Goal: Information Seeking & Learning: Compare options

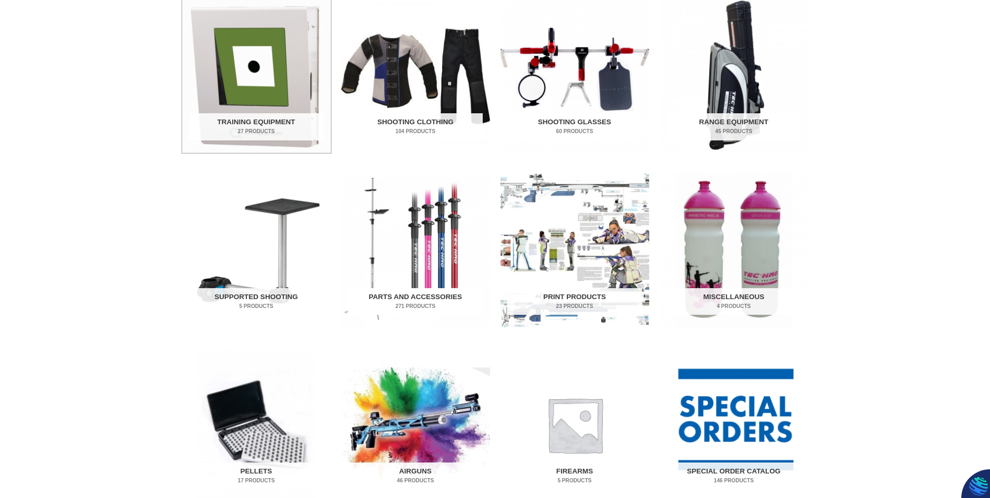
scroll to position [365, 0]
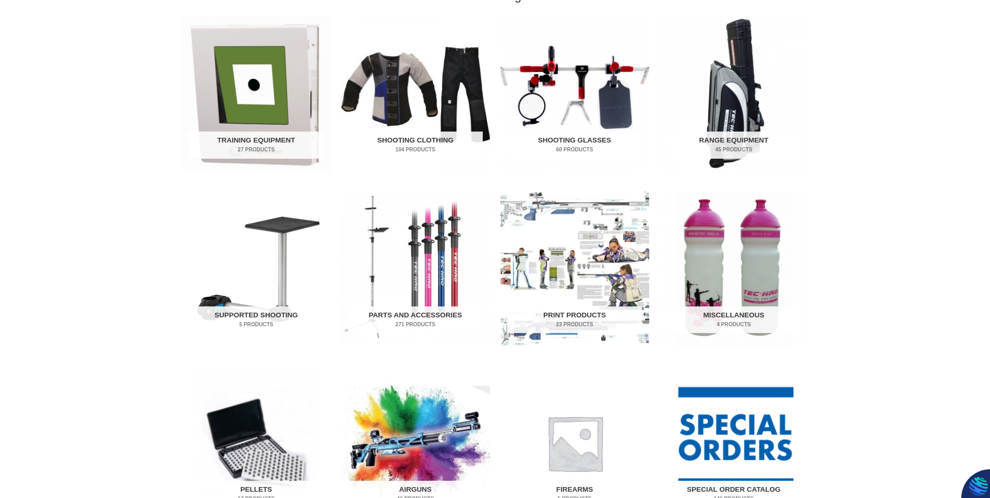
click at [764, 430] on img "Visit product category Special Order Catalog" at bounding box center [734, 442] width 149 height 155
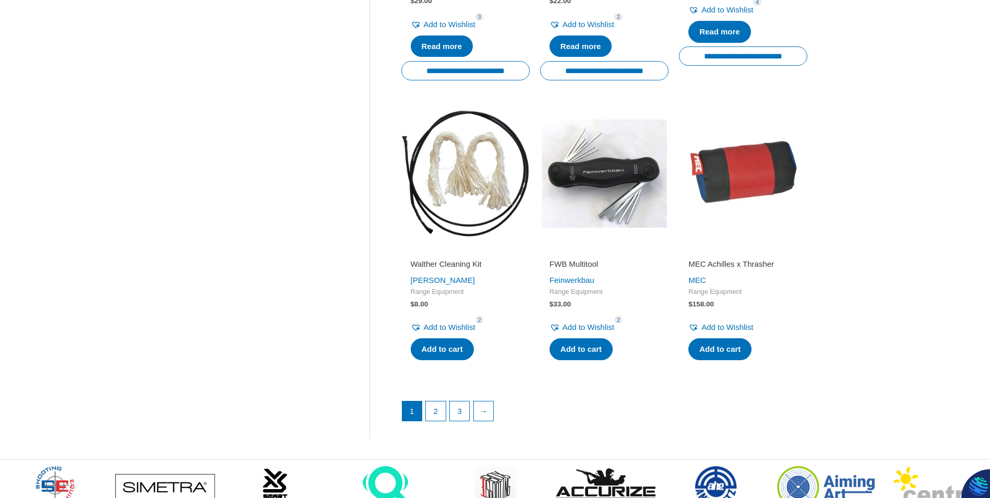
scroll to position [1357, 0]
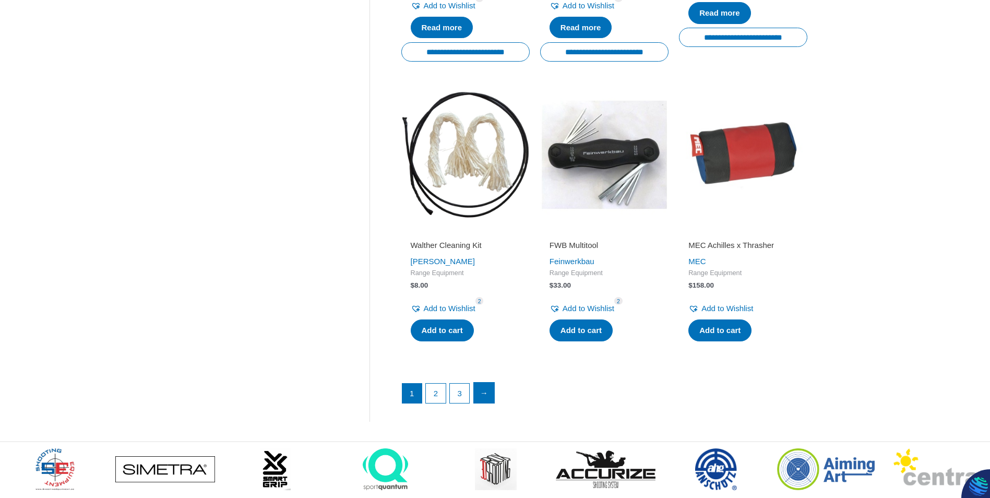
click at [489, 396] on link "→" at bounding box center [484, 393] width 21 height 21
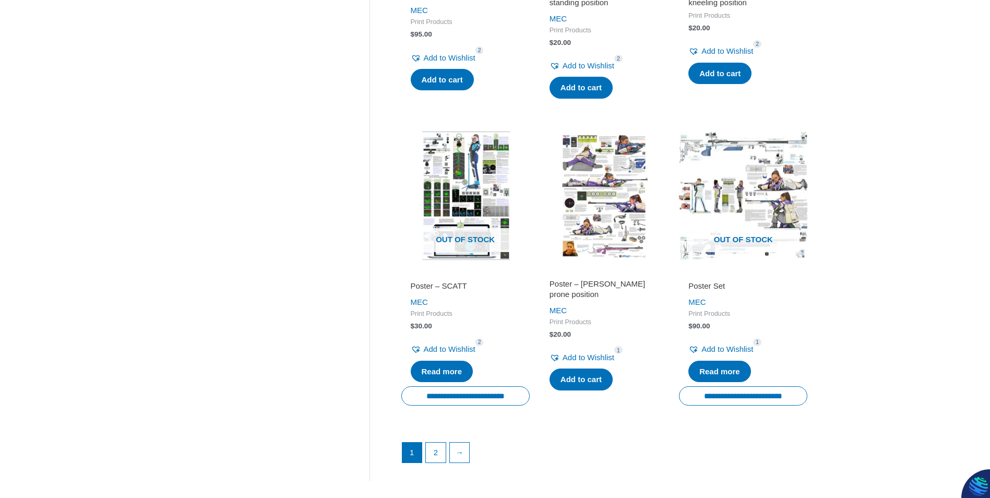
scroll to position [1305, 0]
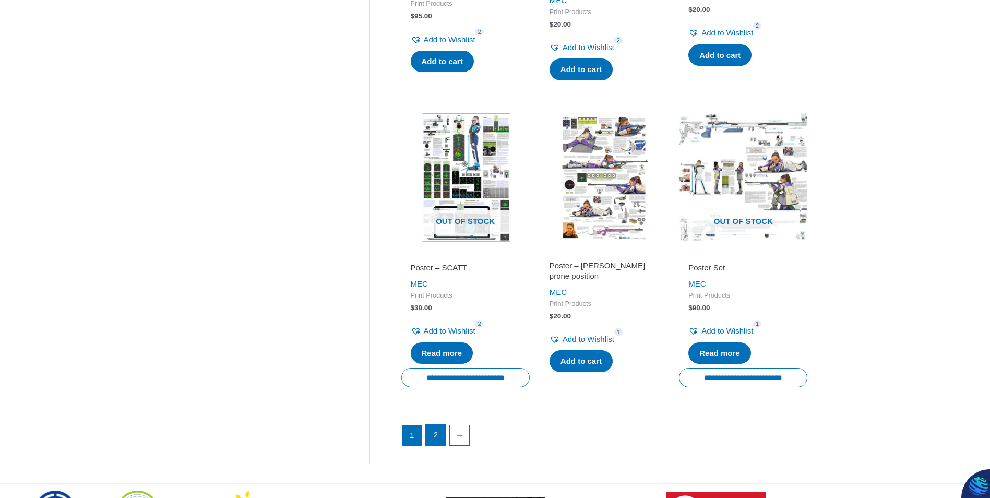
click at [443, 430] on link "2" at bounding box center [436, 434] width 20 height 21
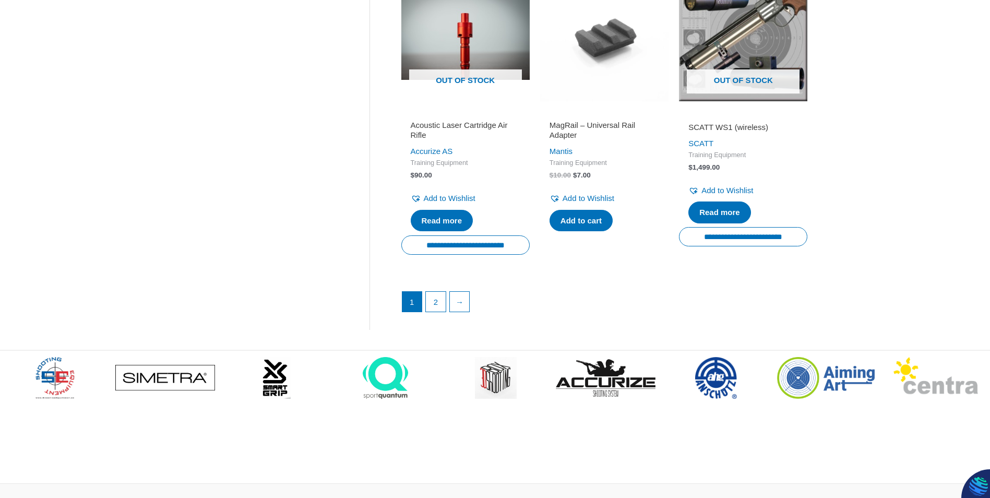
scroll to position [1514, 0]
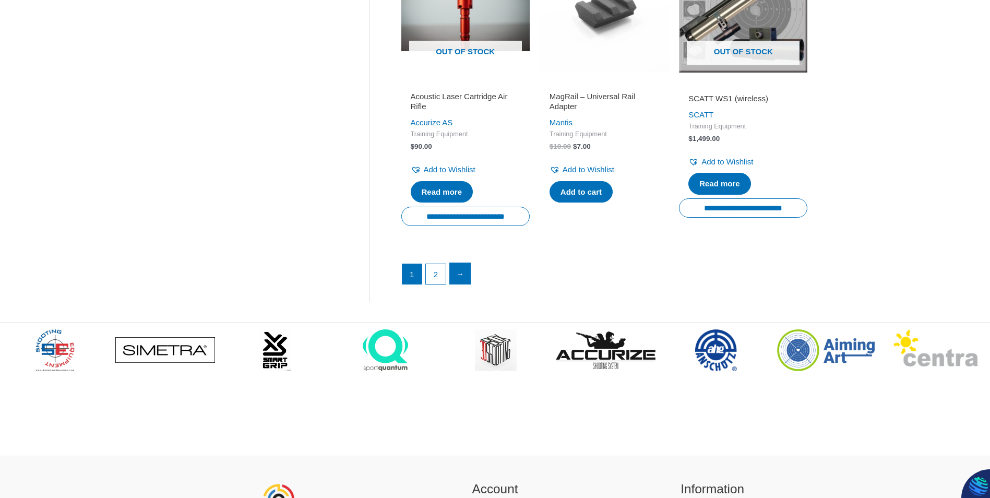
click at [464, 284] on link "→" at bounding box center [460, 273] width 21 height 21
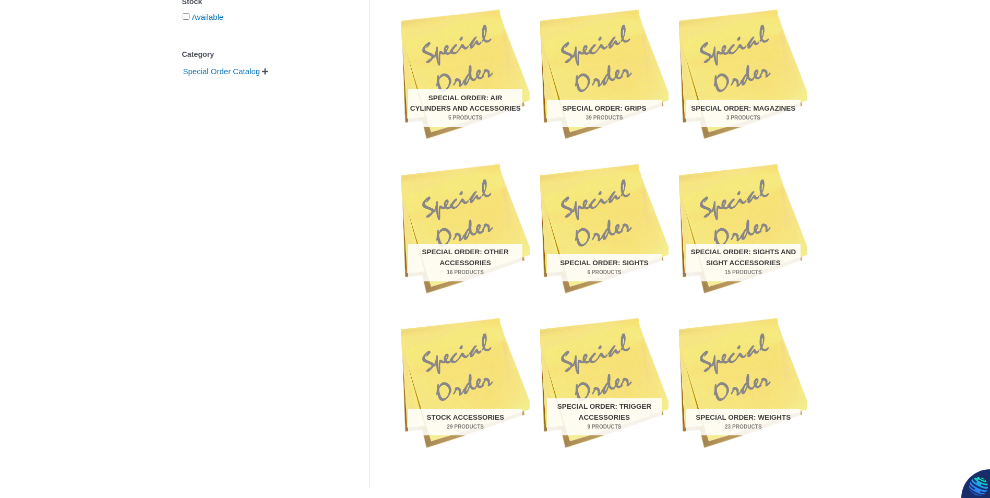
scroll to position [261, 0]
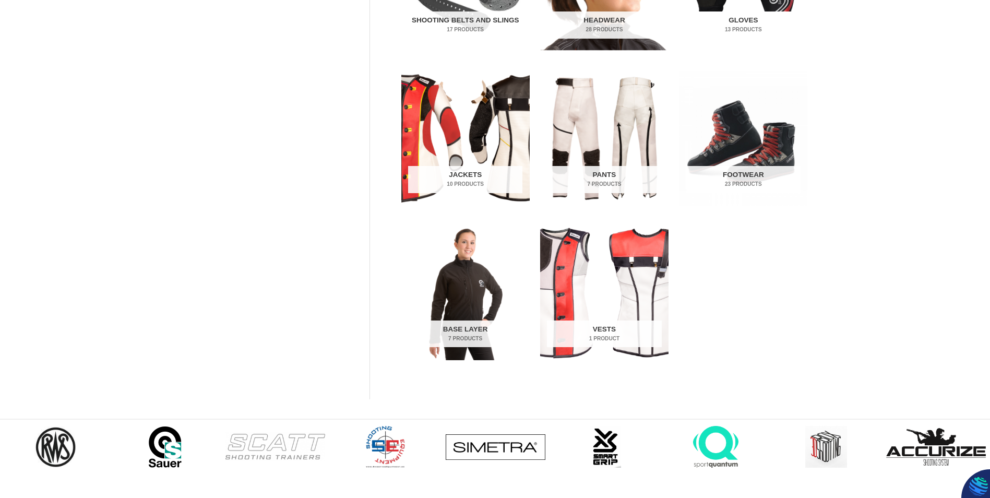
scroll to position [365, 0]
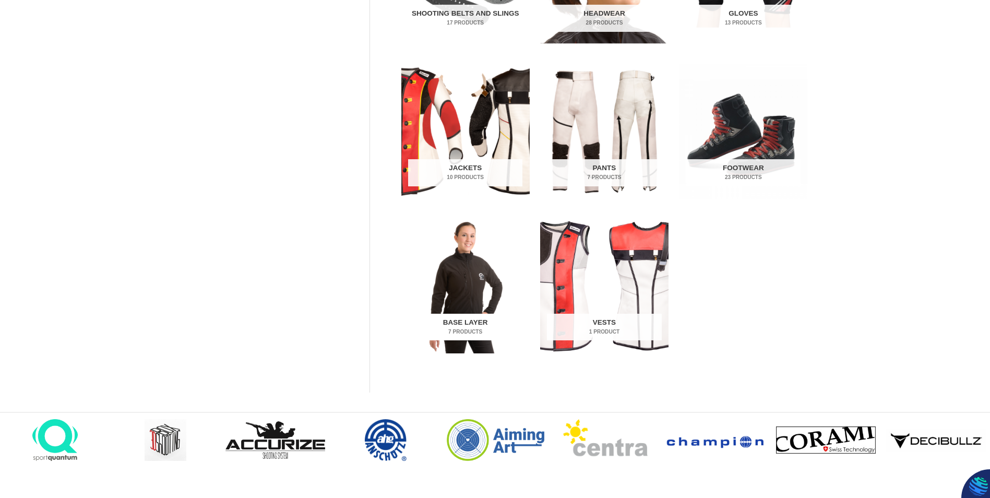
click at [476, 328] on mark "7 Products" at bounding box center [465, 332] width 114 height 8
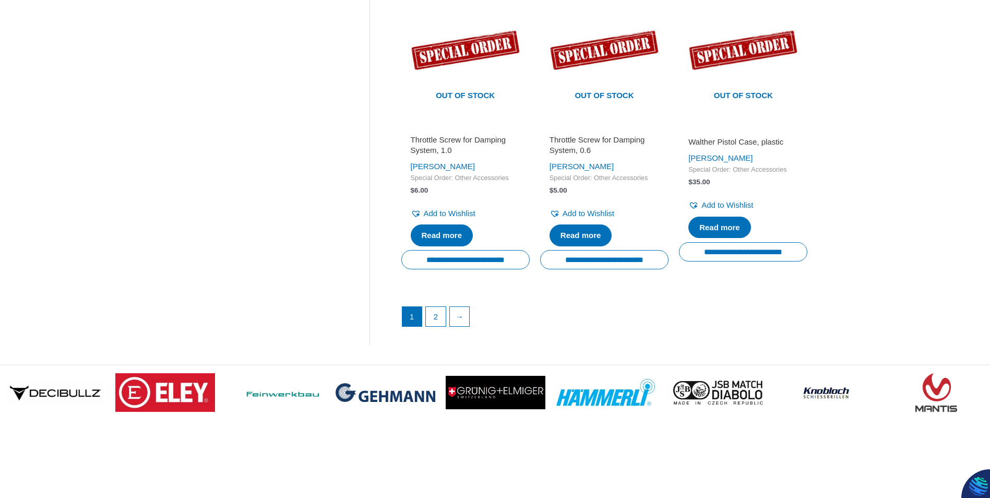
scroll to position [1514, 0]
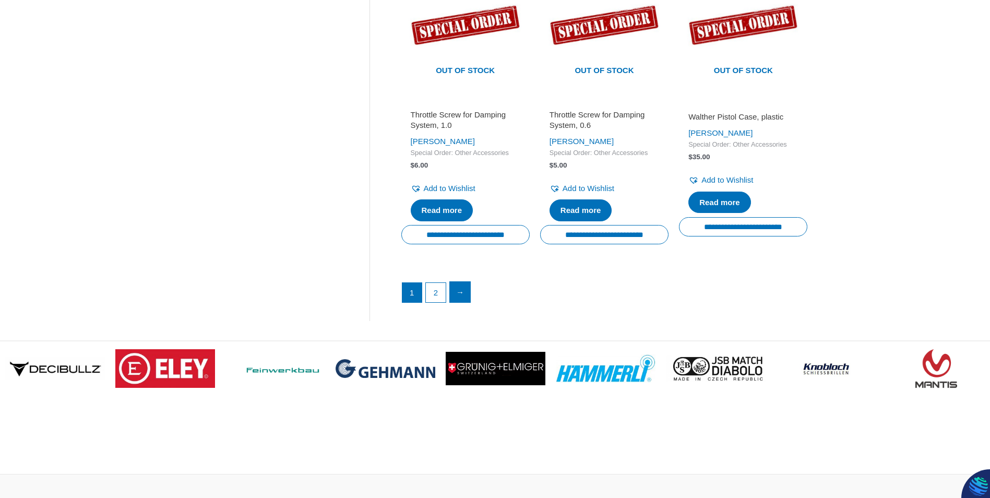
click at [464, 303] on link "→" at bounding box center [460, 292] width 21 height 21
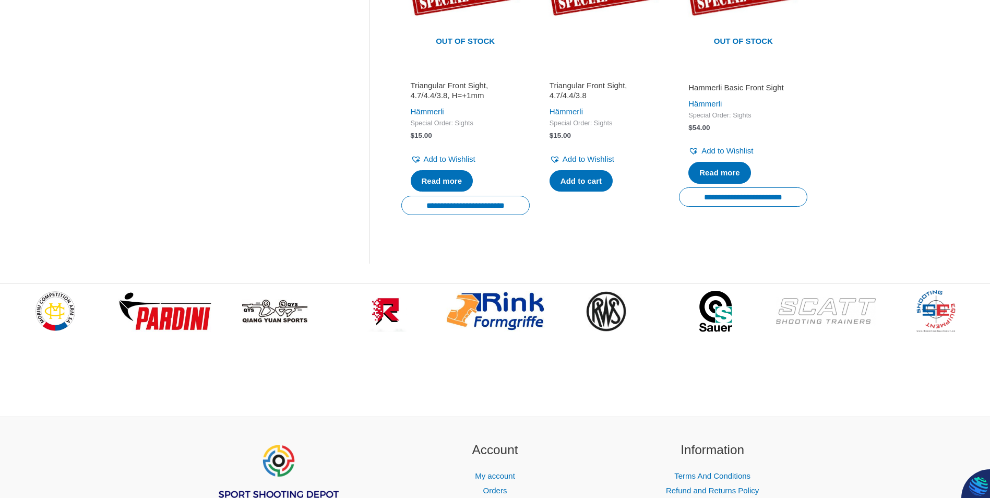
scroll to position [679, 0]
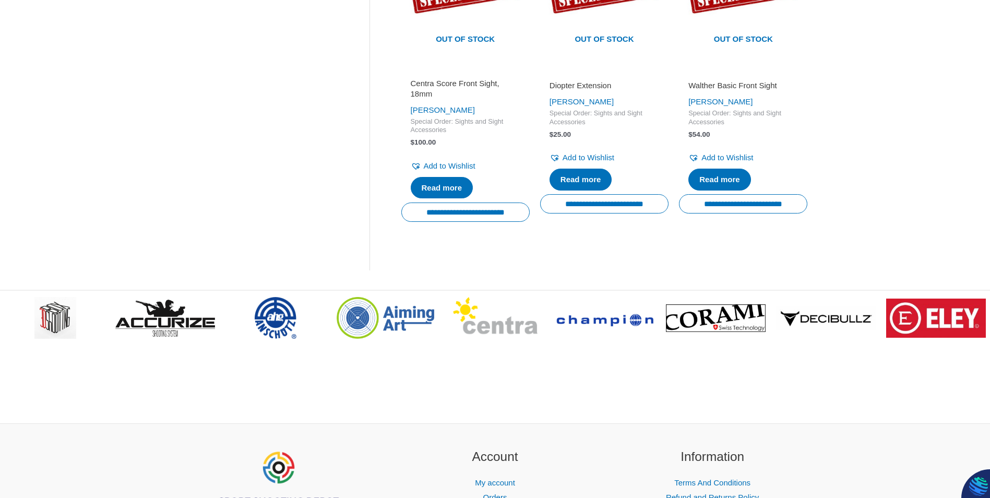
scroll to position [1670, 0]
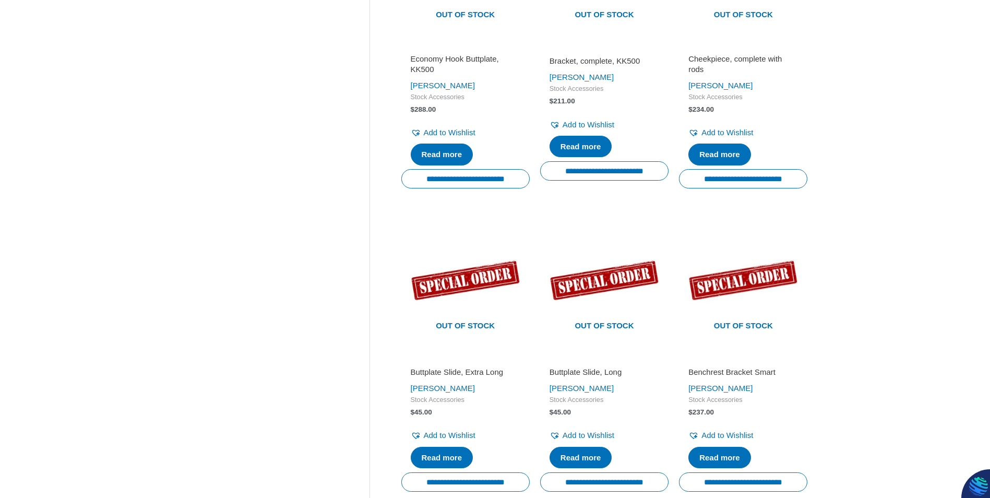
scroll to position [1357, 0]
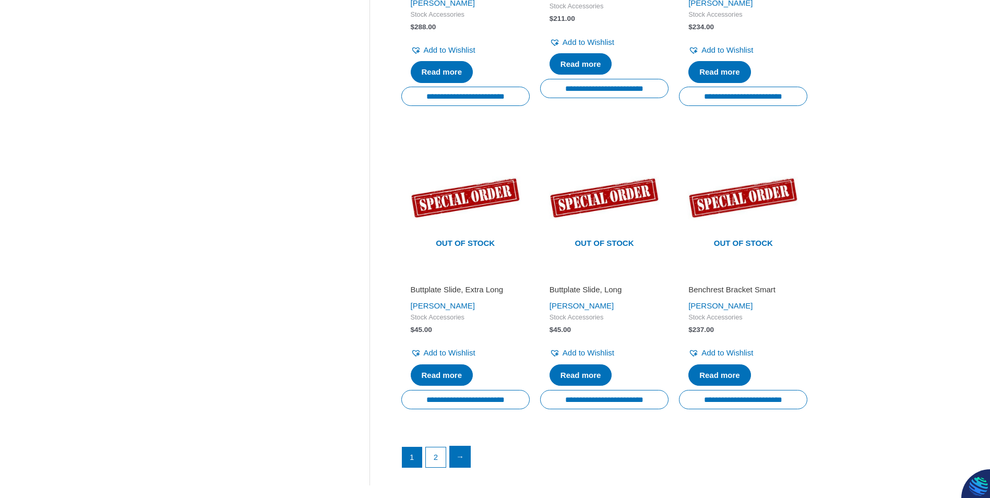
click at [462, 457] on link "→" at bounding box center [460, 456] width 21 height 21
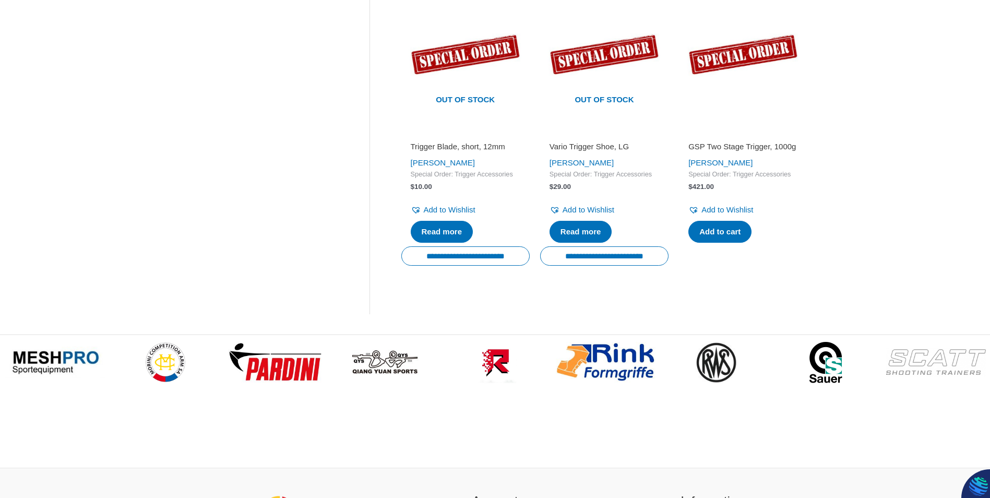
scroll to position [887, 0]
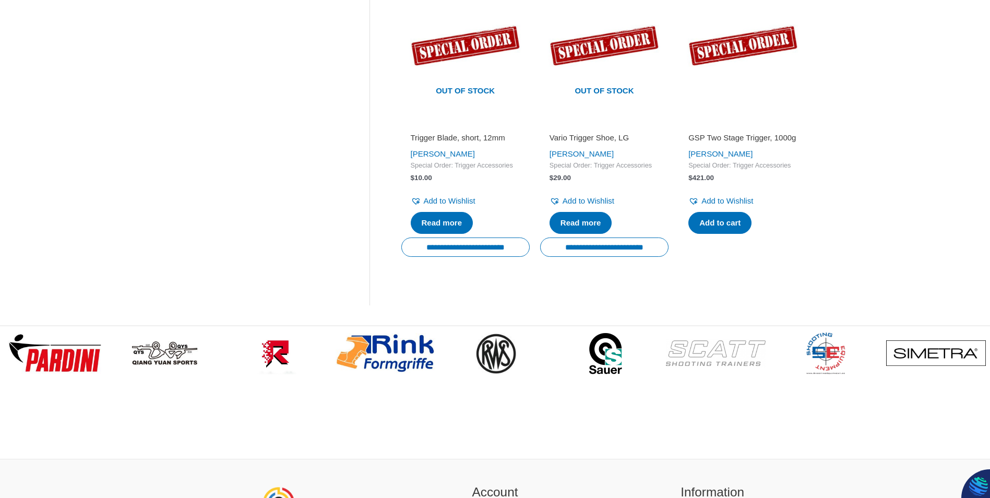
click at [708, 143] on h2 "GSP Two Stage Trigger, 1000g" at bounding box center [743, 138] width 110 height 10
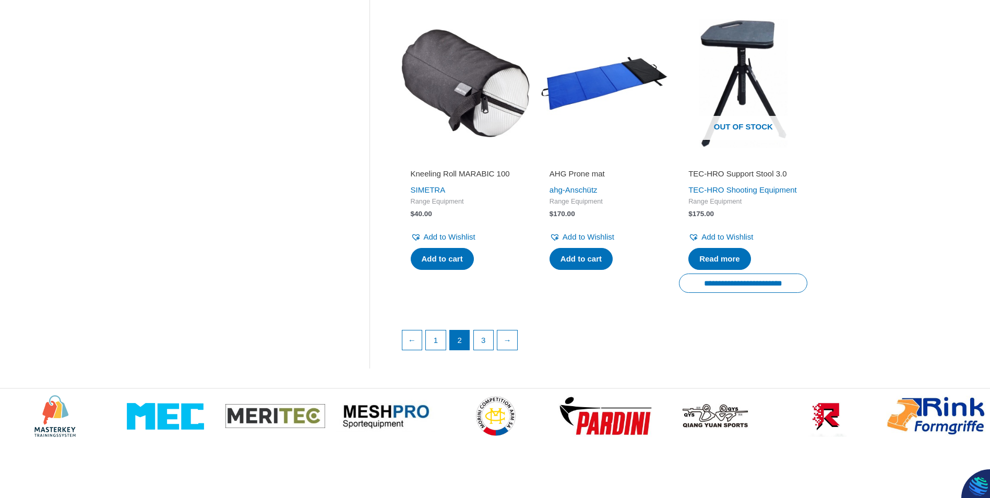
scroll to position [1462, 0]
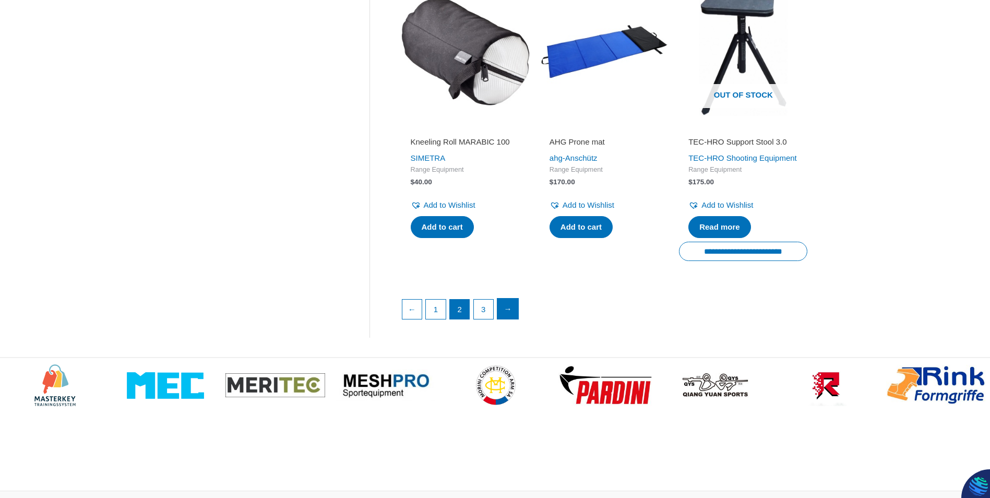
click at [509, 319] on link "→" at bounding box center [507, 309] width 21 height 21
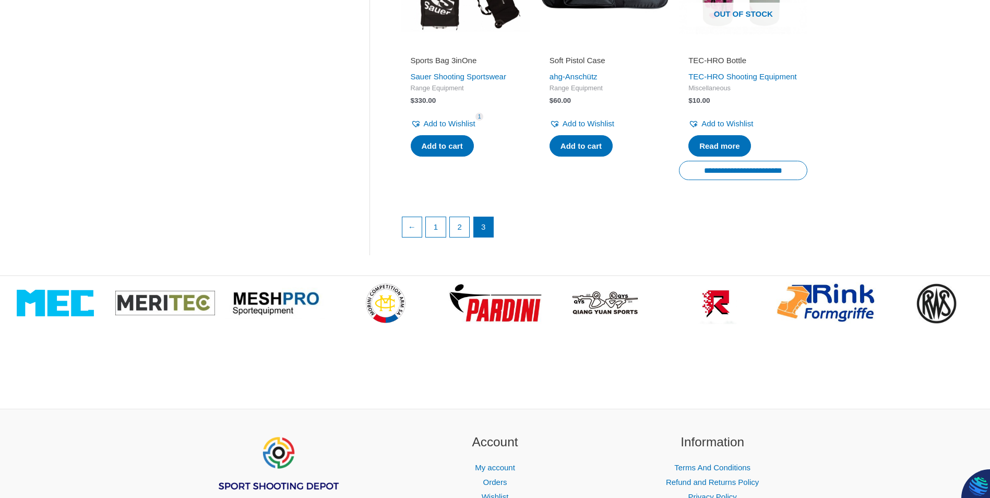
scroll to position [1566, 0]
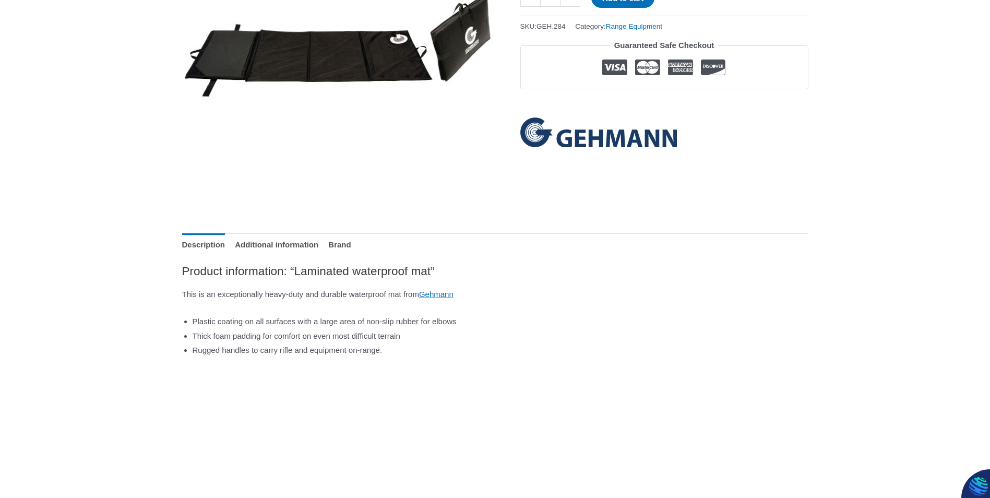
scroll to position [261, 0]
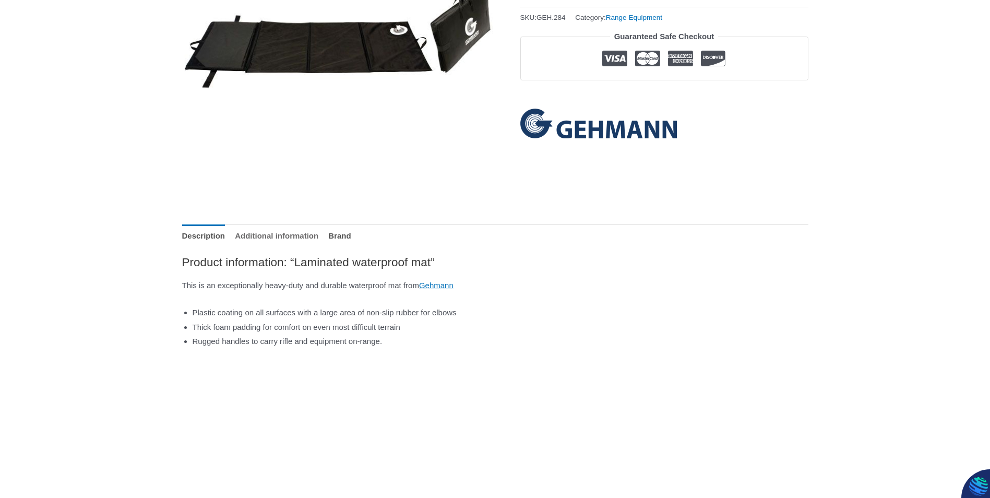
click at [303, 236] on link "Additional information" at bounding box center [277, 235] width 84 height 22
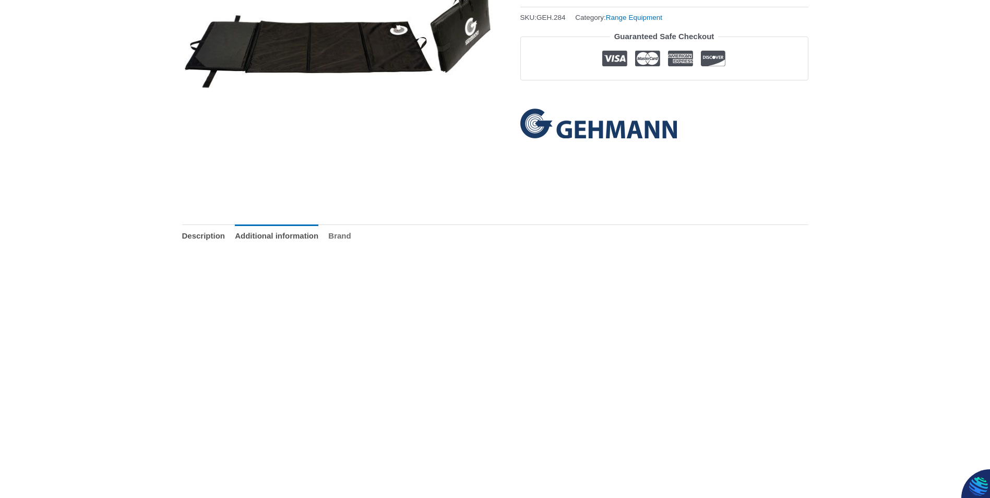
click at [351, 233] on link "Brand" at bounding box center [339, 235] width 22 height 22
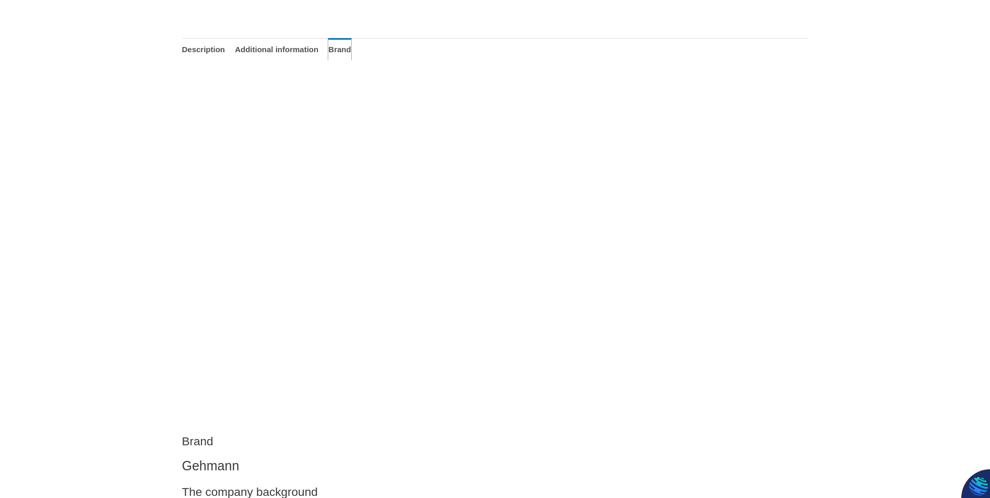
scroll to position [418, 0]
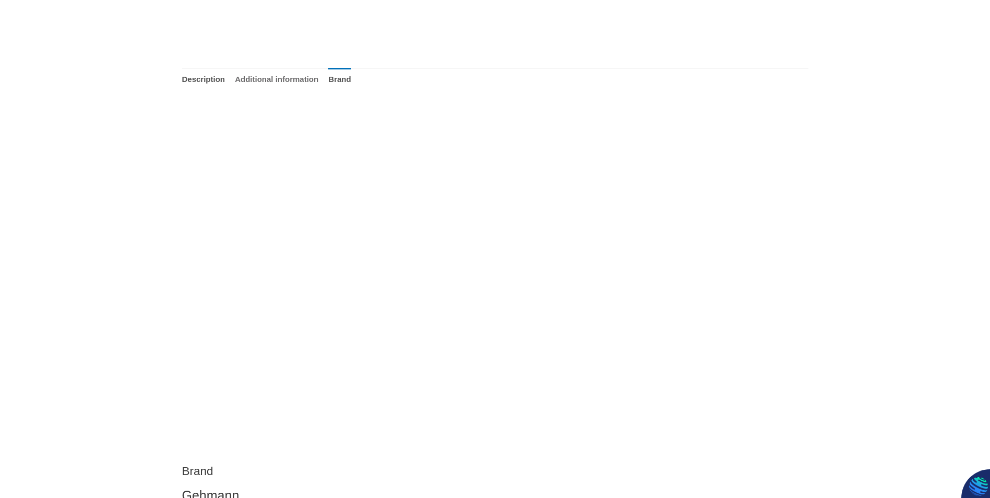
click at [318, 79] on link "Additional information" at bounding box center [277, 79] width 84 height 22
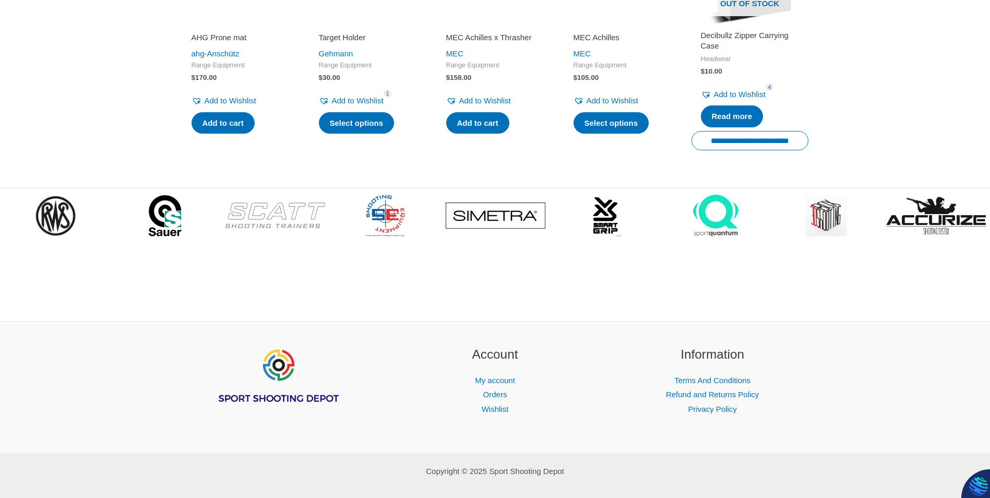
scroll to position [1106, 0]
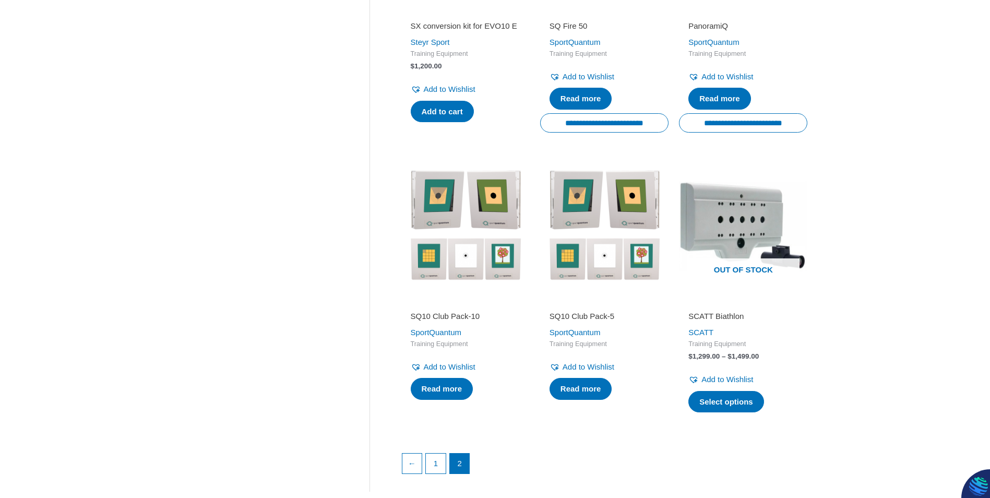
scroll to position [992, 0]
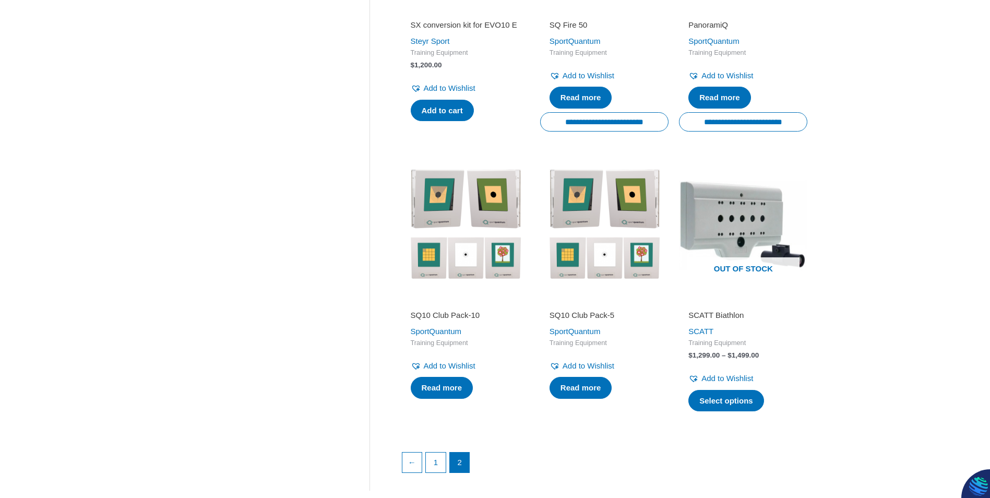
click at [740, 314] on h2 "SCATT Biathlon" at bounding box center [743, 315] width 110 height 10
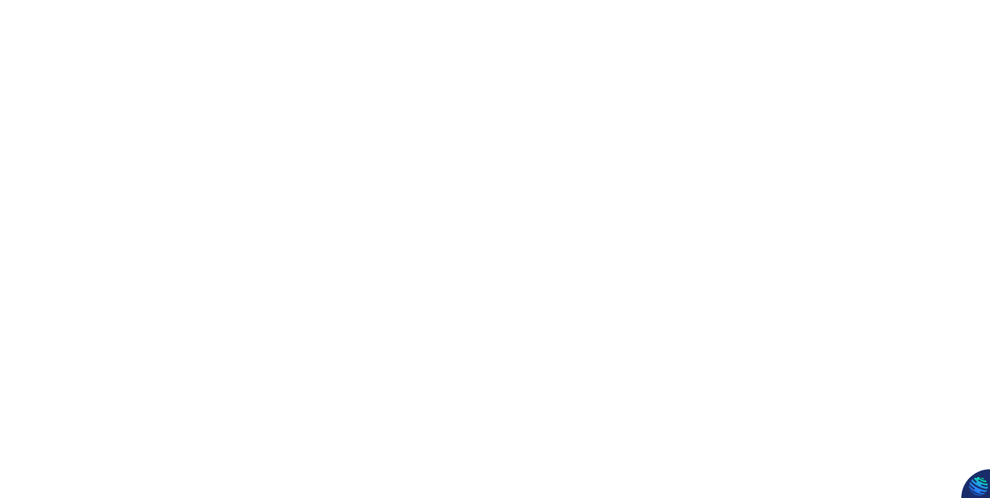
scroll to position [1514, 0]
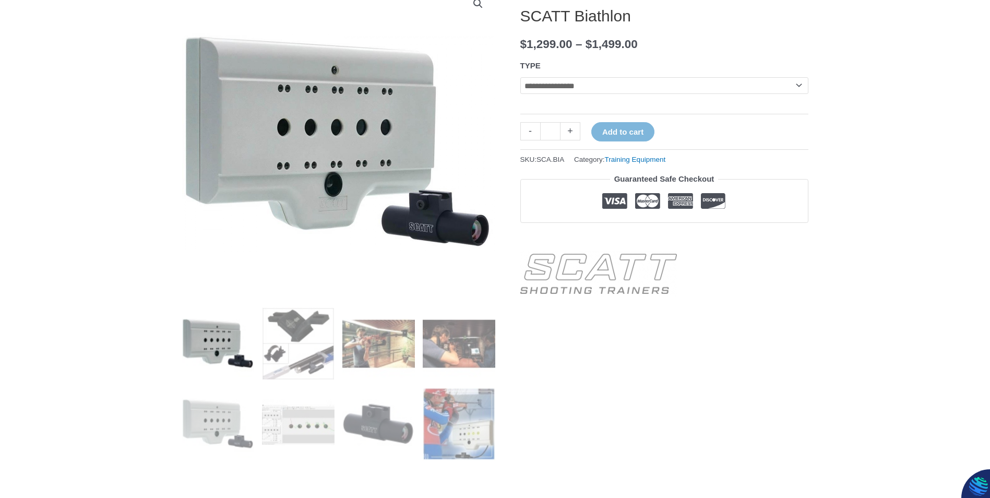
scroll to position [157, 0]
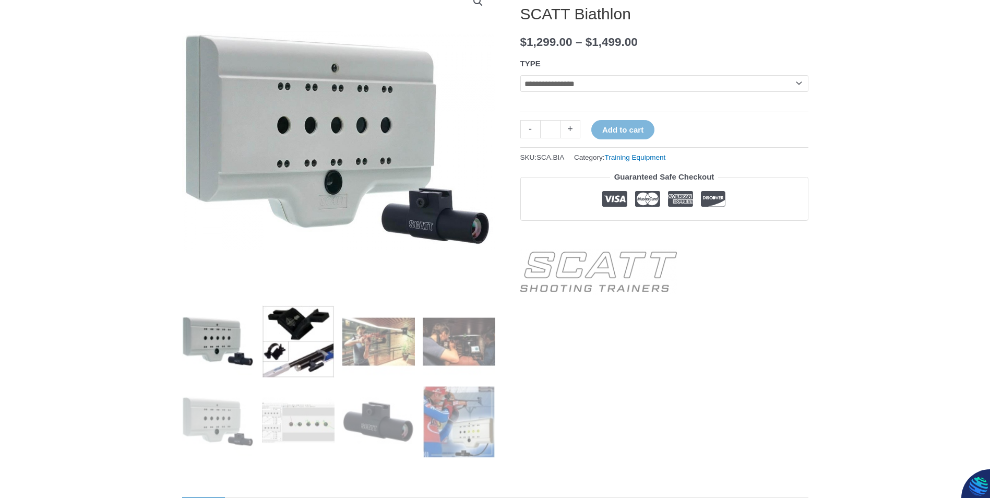
click at [300, 348] on img at bounding box center [298, 341] width 73 height 73
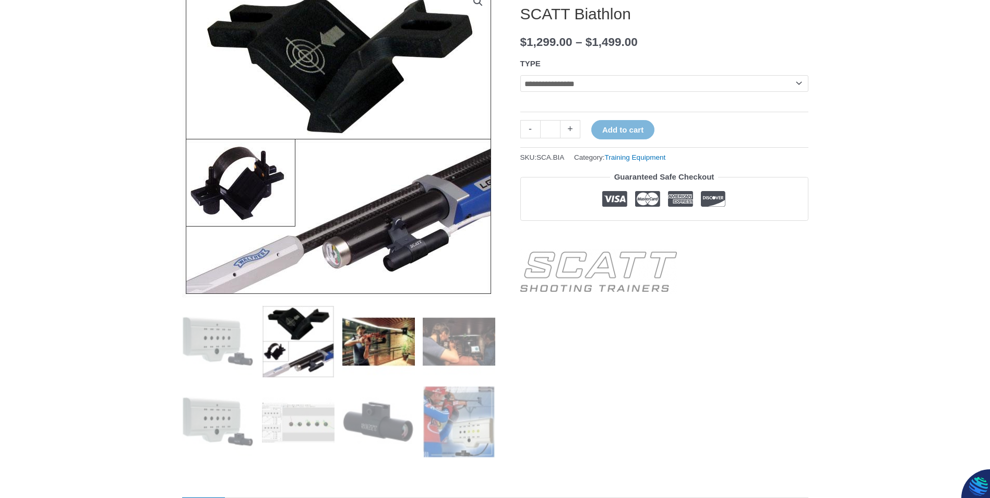
click at [365, 339] on img at bounding box center [378, 341] width 73 height 73
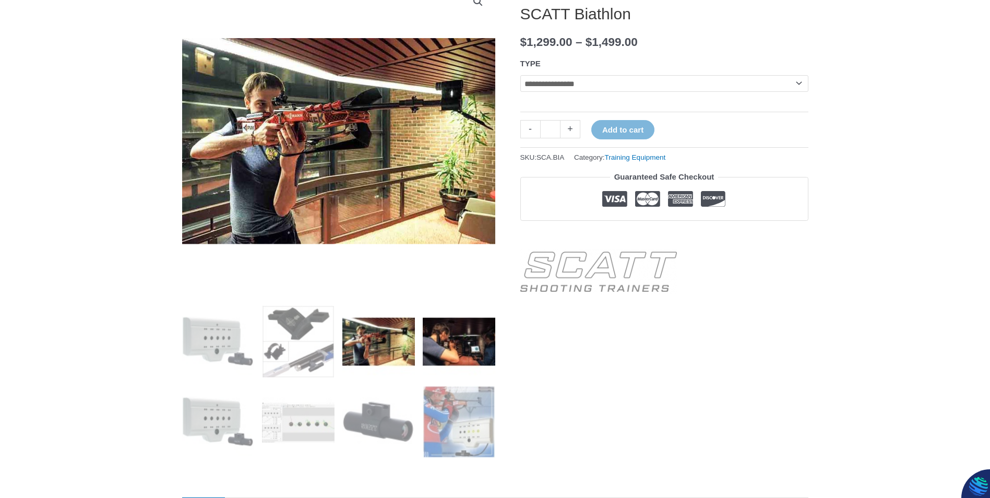
click at [449, 339] on img at bounding box center [459, 341] width 73 height 73
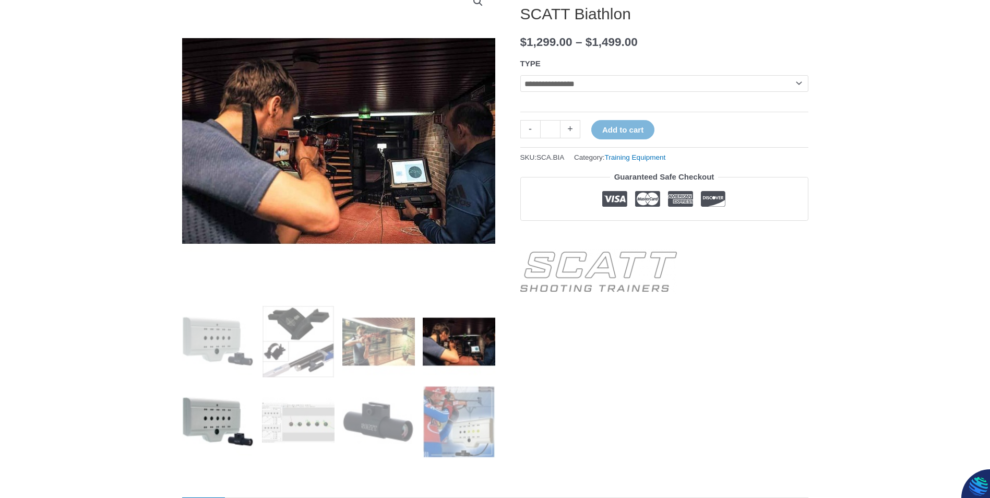
click at [222, 415] on img at bounding box center [218, 422] width 73 height 73
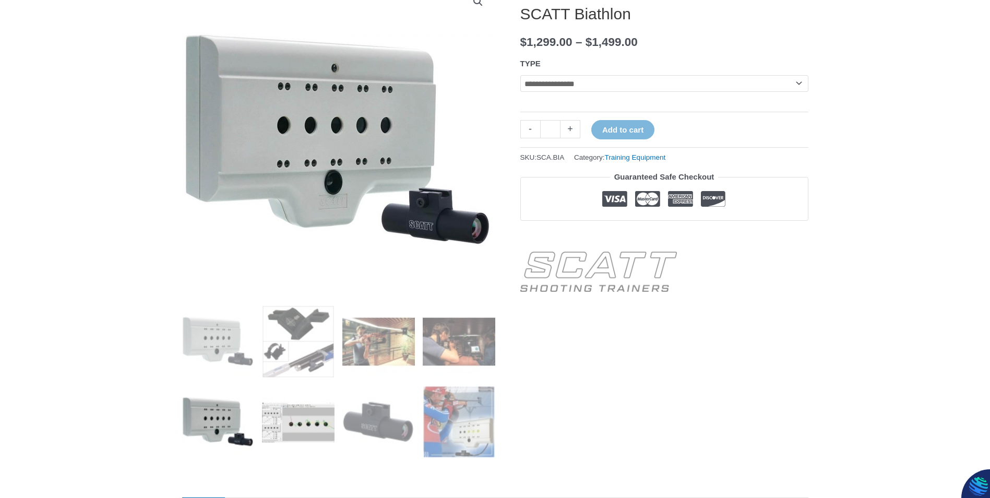
click at [297, 419] on img at bounding box center [298, 422] width 73 height 73
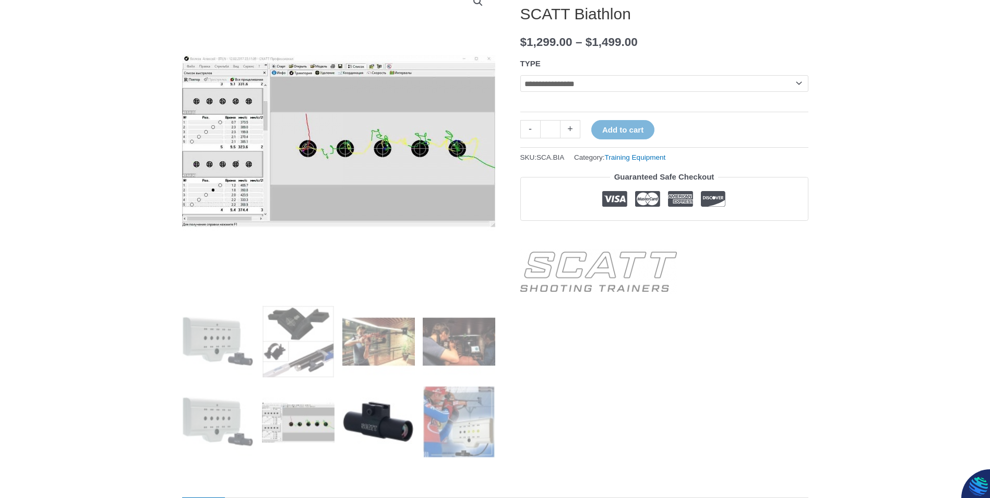
click at [353, 422] on img at bounding box center [378, 422] width 73 height 73
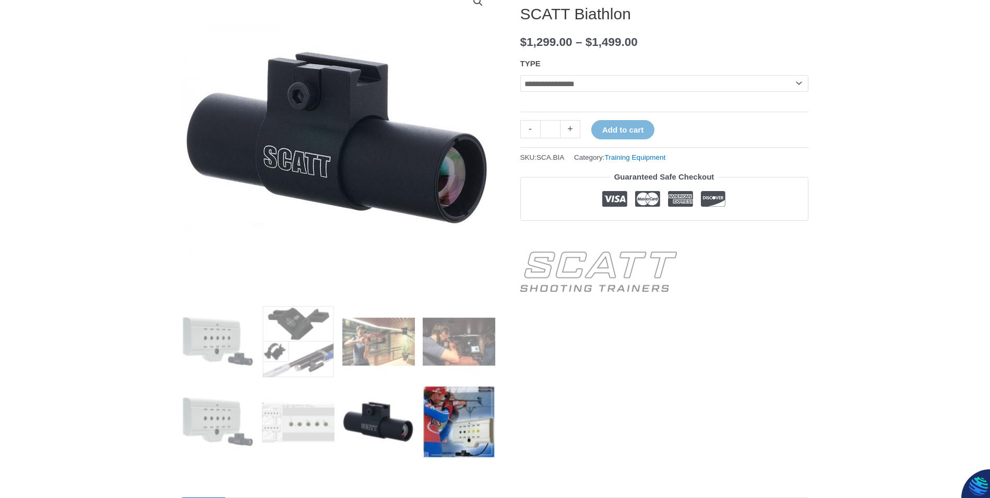
click at [456, 426] on img at bounding box center [459, 422] width 73 height 73
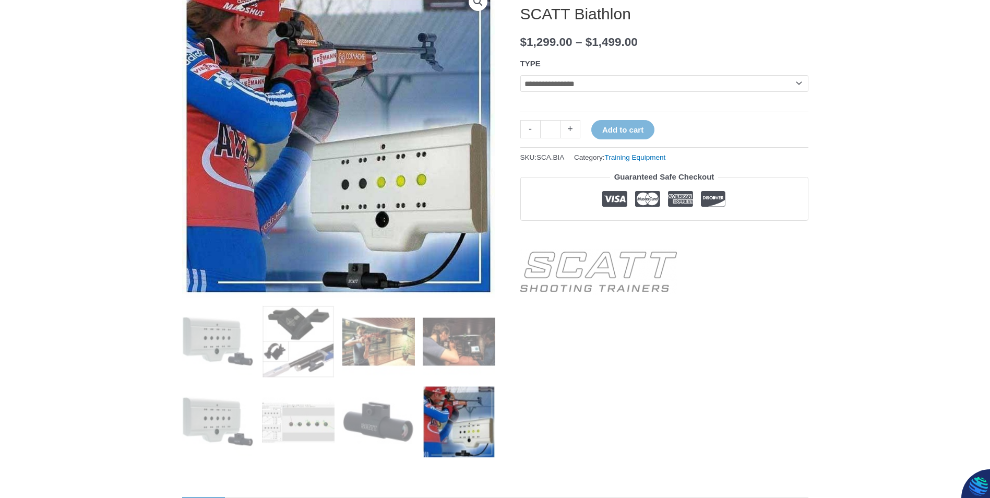
click at [797, 82] on select "**********" at bounding box center [664, 83] width 288 height 17
click at [520, 75] on select "**********" at bounding box center [664, 83] width 288 height 17
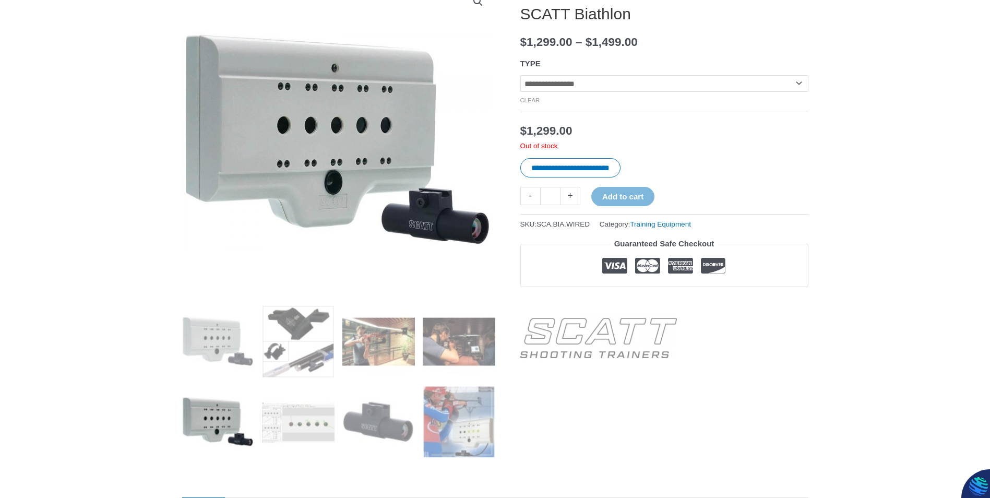
click at [801, 85] on select "**********" at bounding box center [664, 83] width 288 height 17
select select "********"
click at [520, 75] on select "**********" at bounding box center [664, 83] width 288 height 17
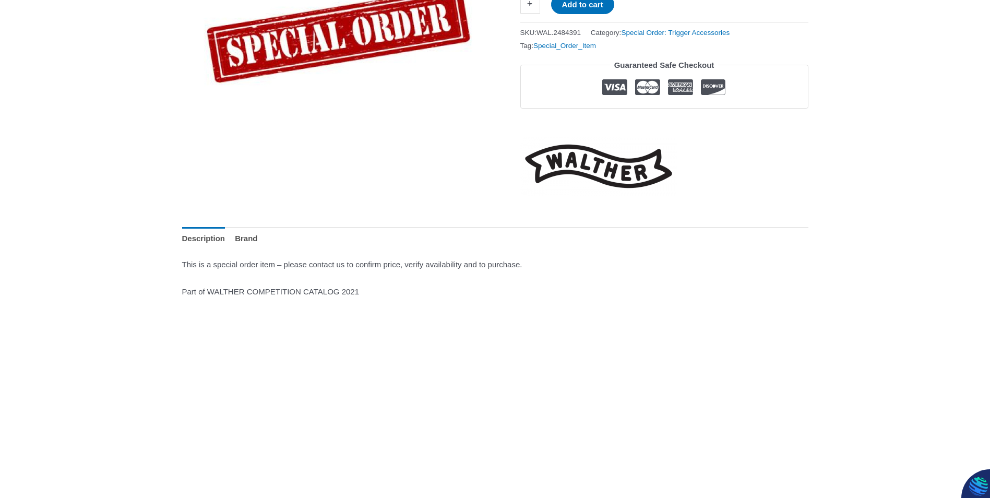
scroll to position [261, 0]
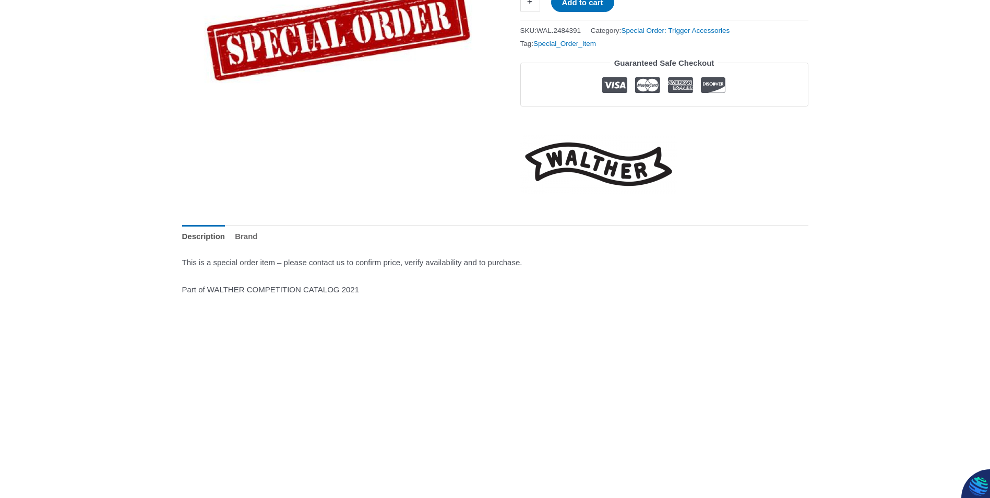
click at [254, 236] on link "Brand" at bounding box center [246, 236] width 22 height 22
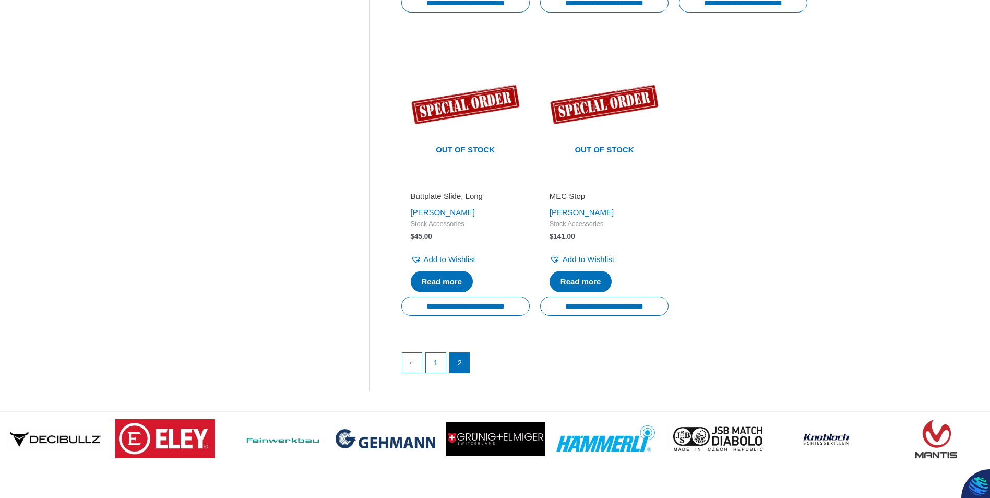
scroll to position [1462, 0]
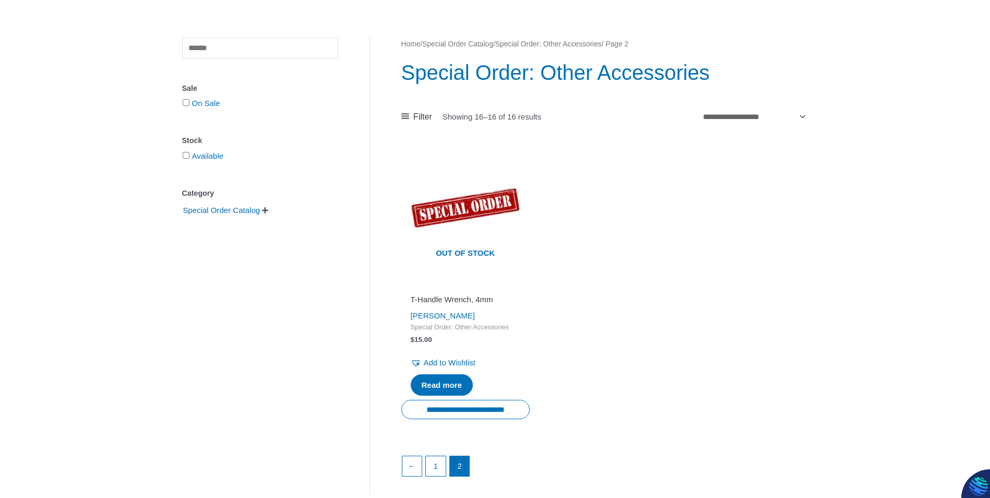
scroll to position [104, 0]
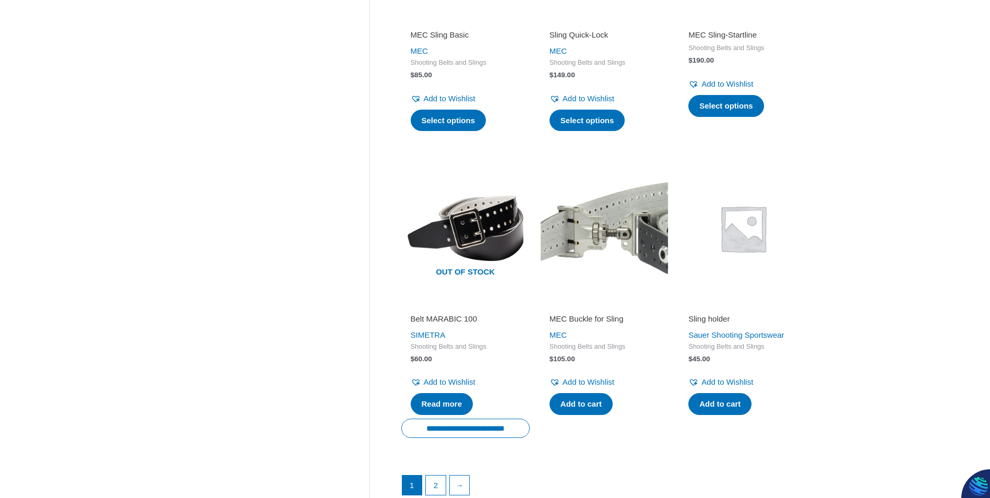
scroll to position [1253, 0]
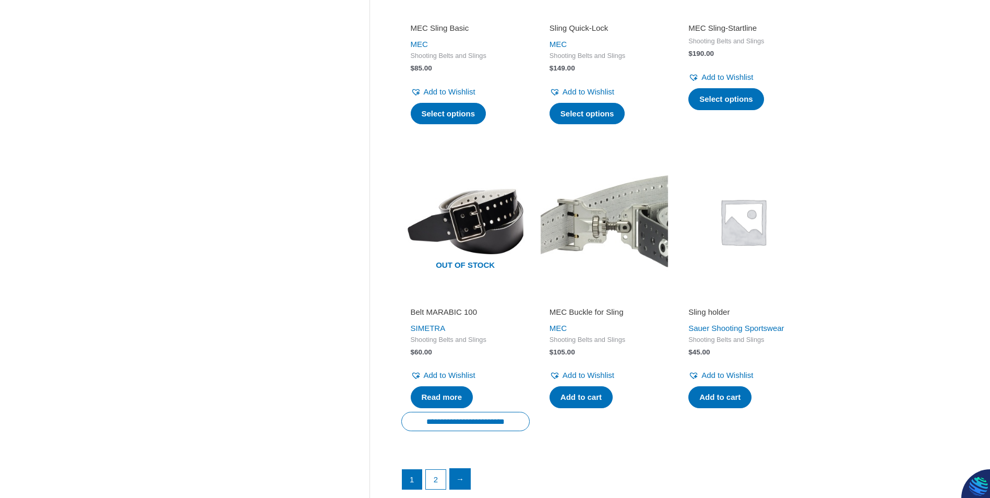
click at [461, 470] on link "→" at bounding box center [460, 479] width 21 height 21
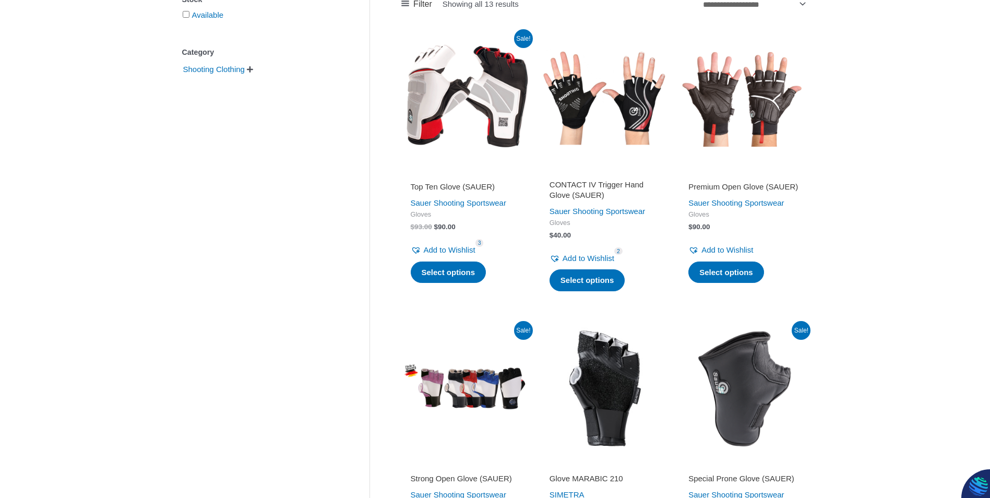
scroll to position [261, 0]
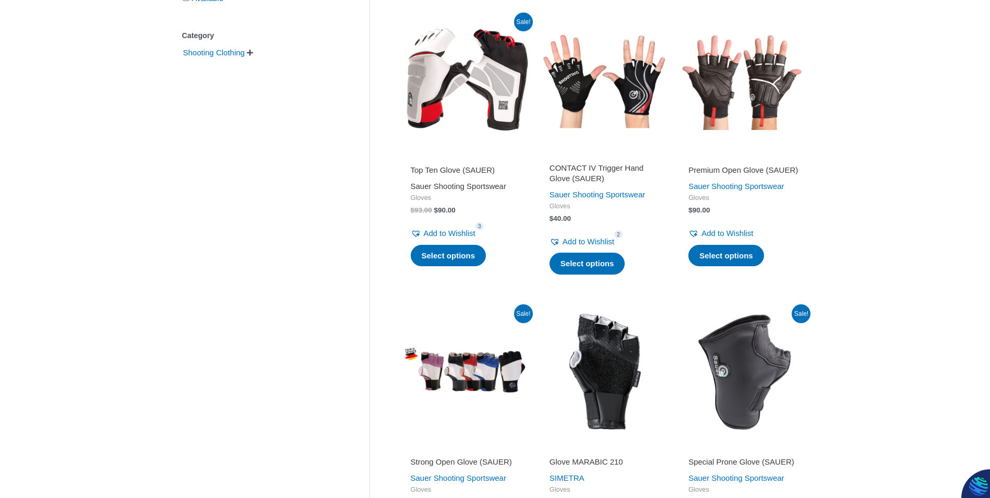
click at [426, 185] on link "Sauer Shooting Sportswear" at bounding box center [459, 186] width 96 height 9
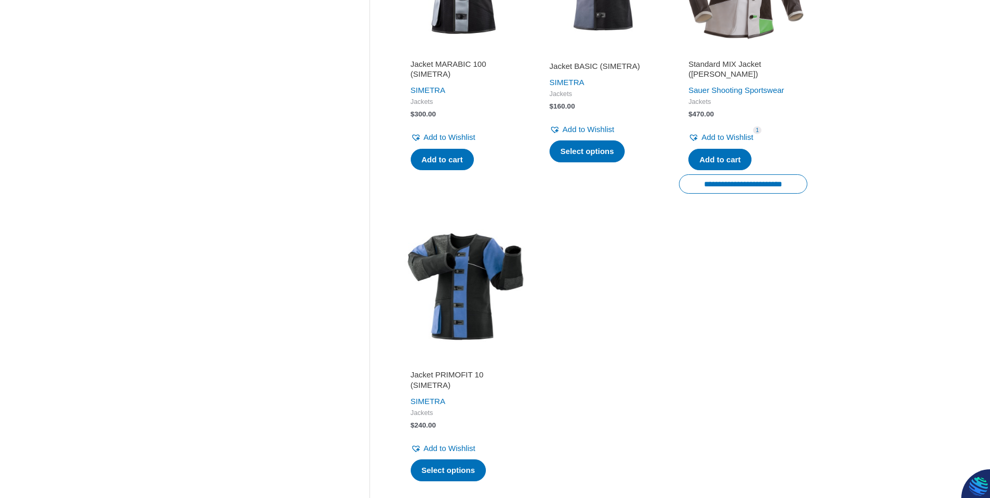
scroll to position [940, 0]
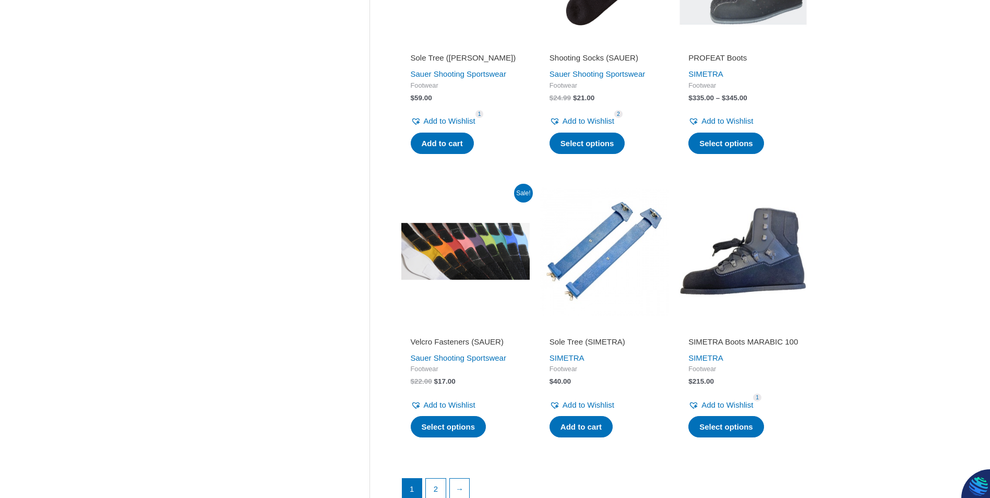
scroll to position [1357, 0]
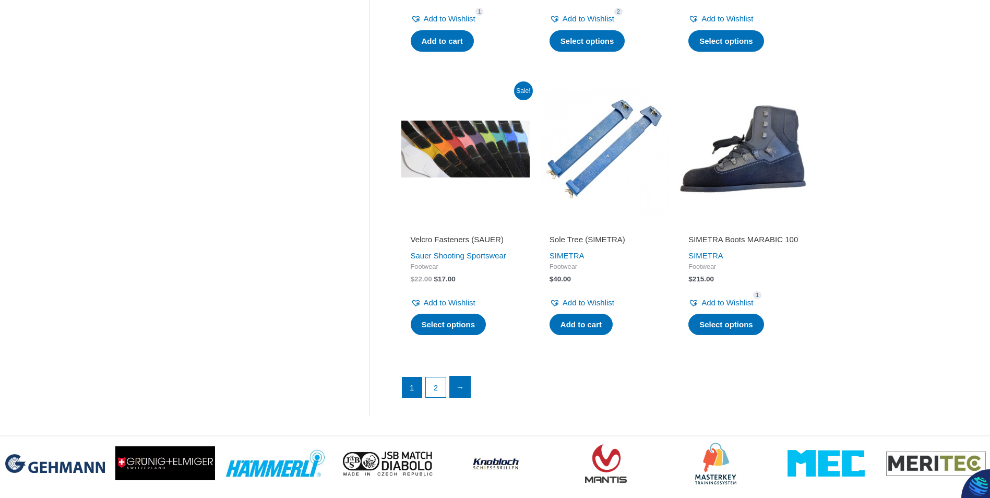
click at [464, 389] on link "→" at bounding box center [460, 386] width 21 height 21
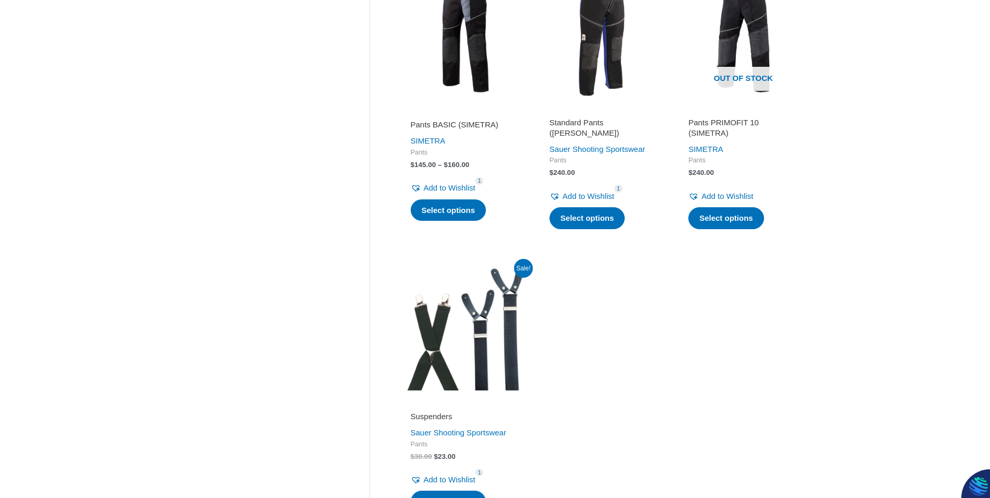
scroll to position [679, 0]
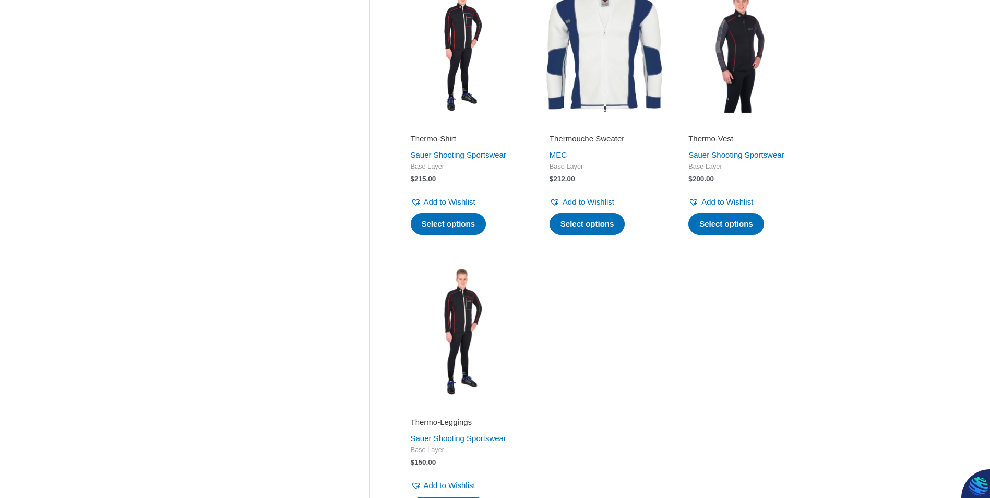
scroll to position [574, 0]
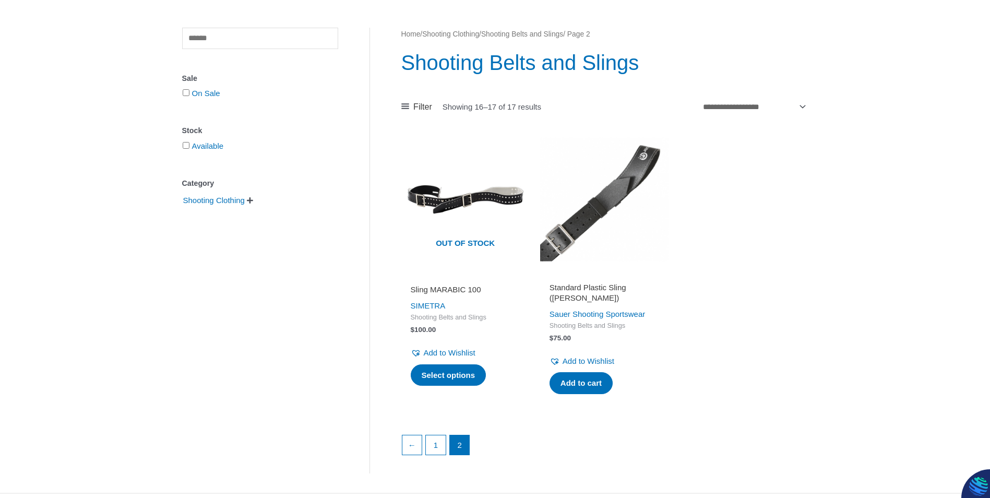
scroll to position [261, 0]
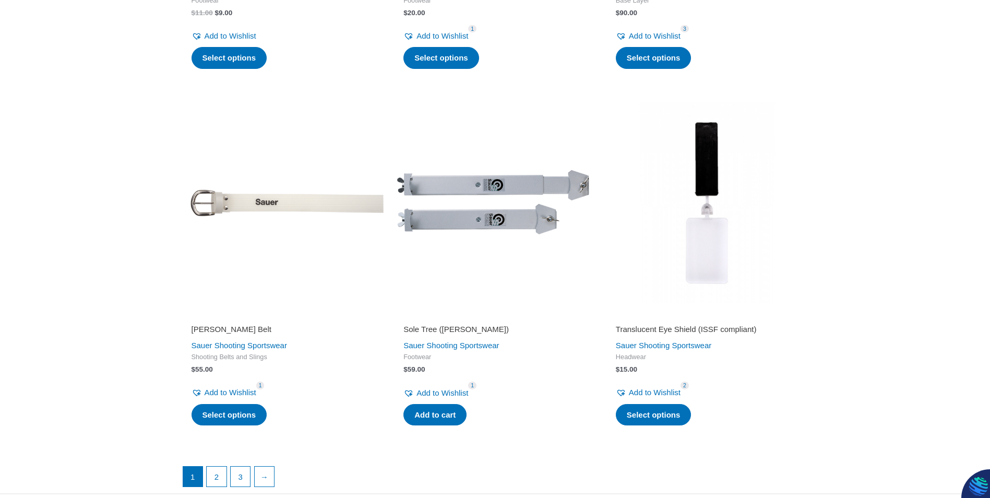
scroll to position [2453, 0]
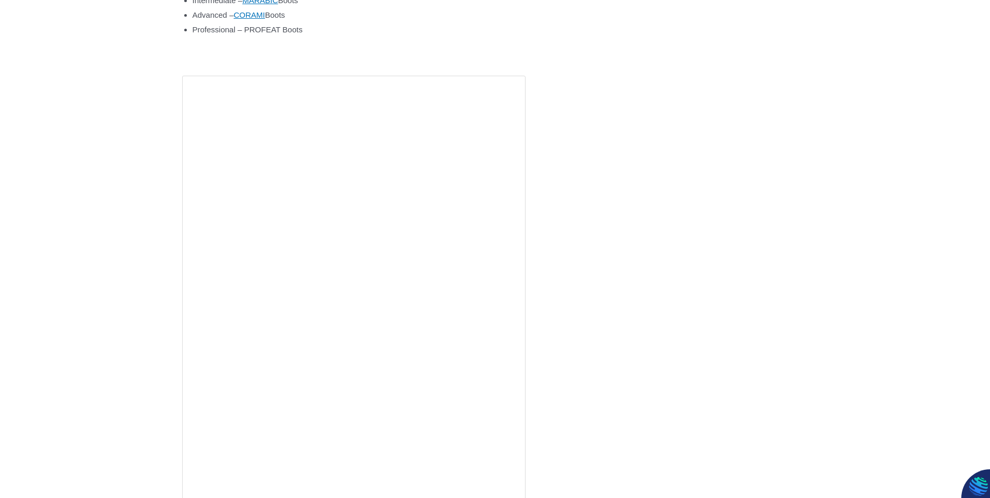
scroll to position [1096, 0]
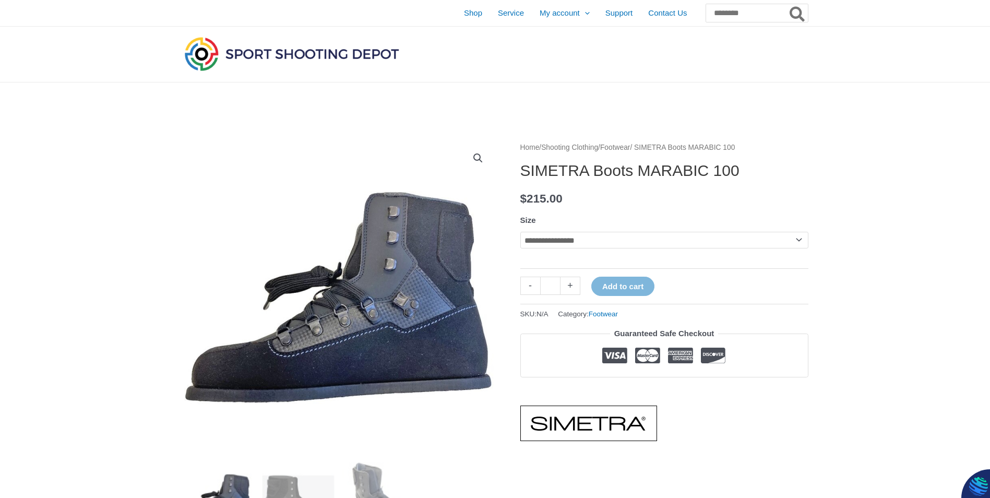
click at [797, 241] on select "**********" at bounding box center [664, 240] width 288 height 17
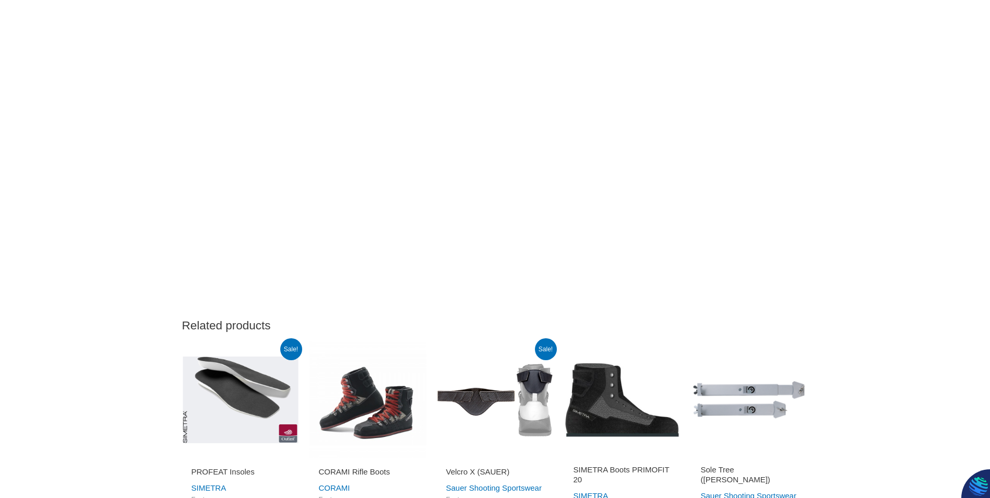
scroll to position [887, 0]
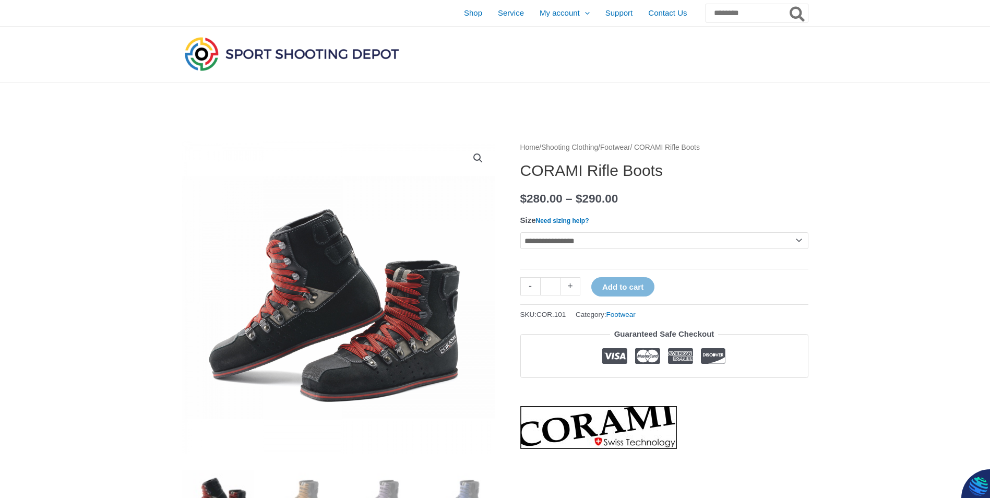
click at [800, 243] on select "**********" at bounding box center [664, 240] width 288 height 17
click at [589, 219] on link "Need sizing help?" at bounding box center [562, 220] width 53 height 7
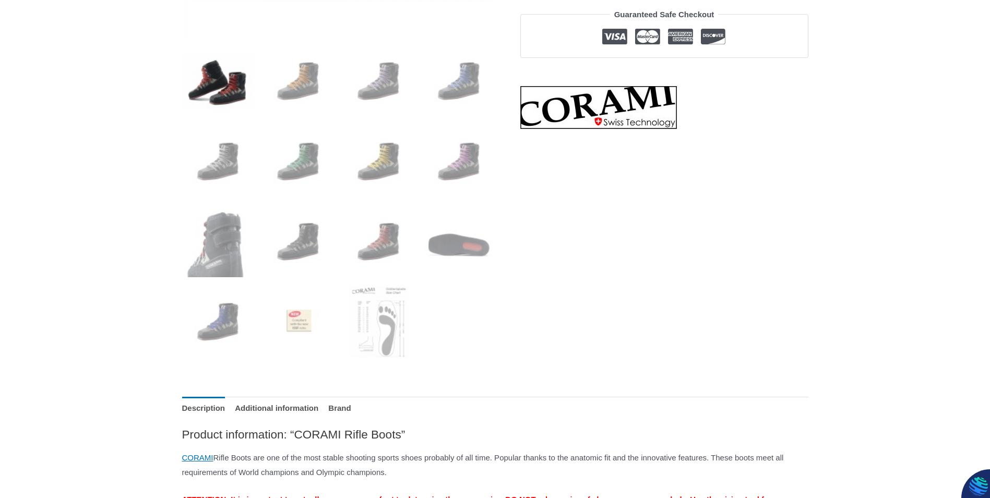
scroll to position [104, 0]
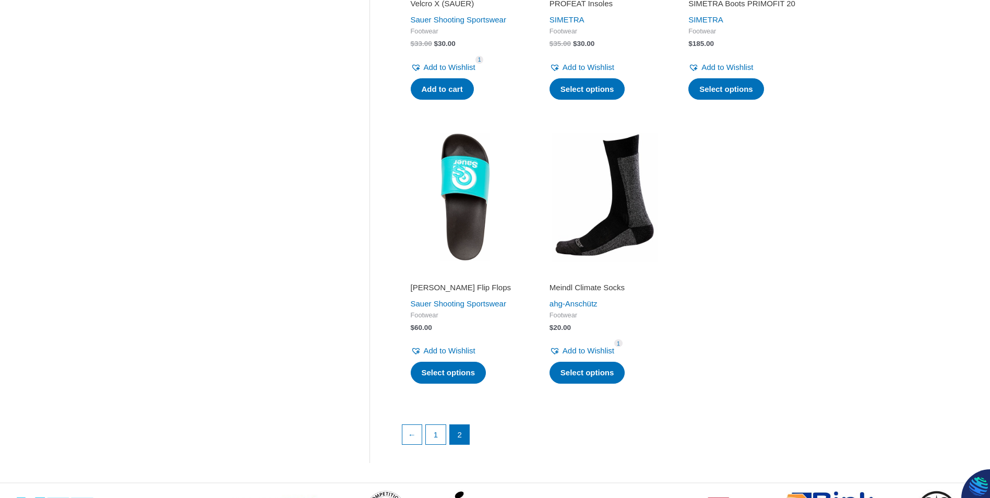
scroll to position [731, 0]
